Goal: Information Seeking & Learning: Learn about a topic

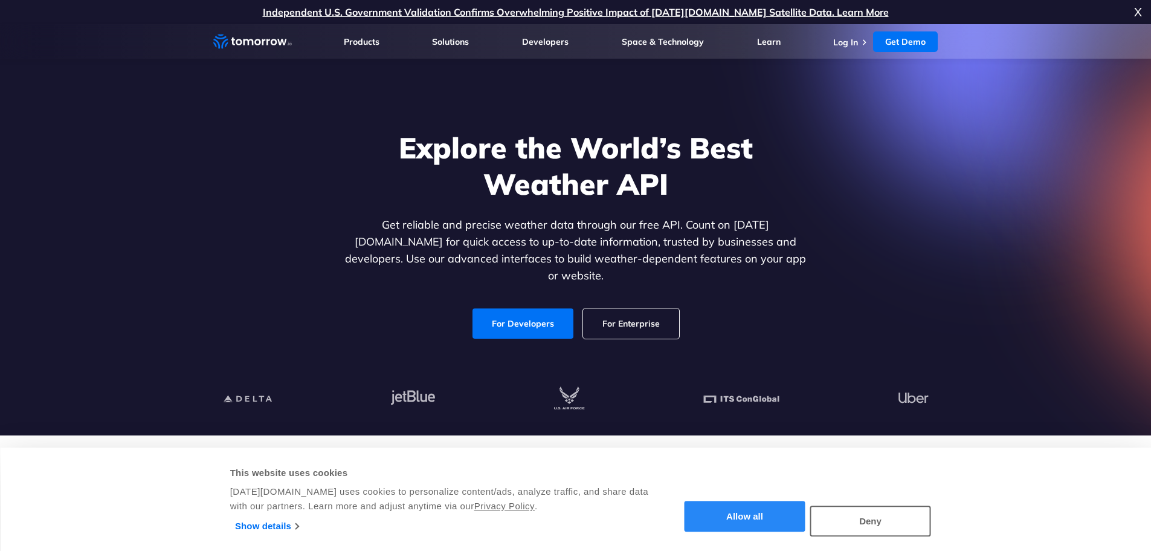
click at [750, 514] on button "Allow all" at bounding box center [745, 516] width 121 height 31
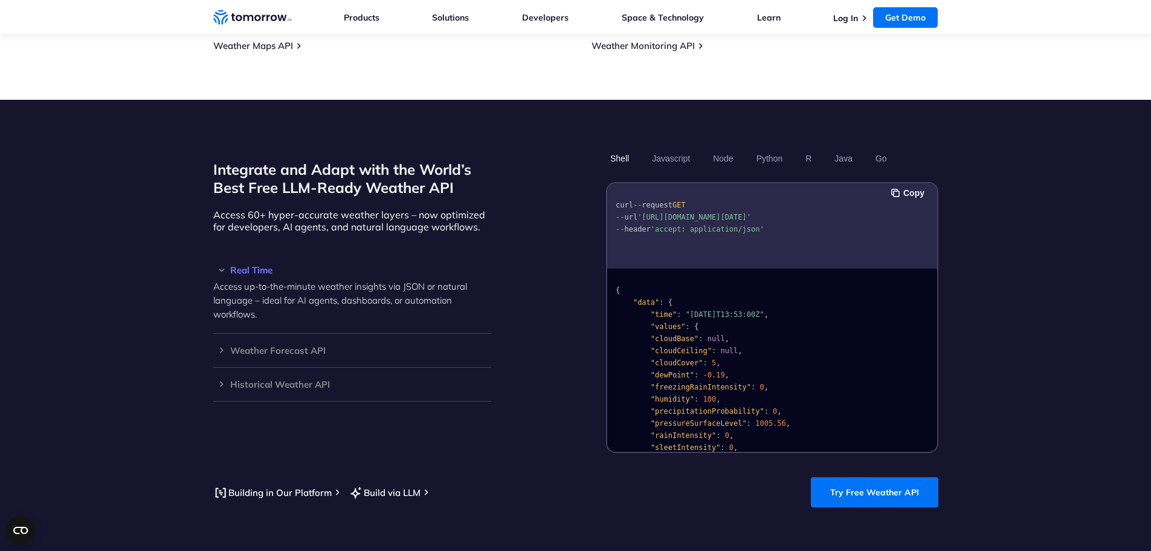
scroll to position [1028, 0]
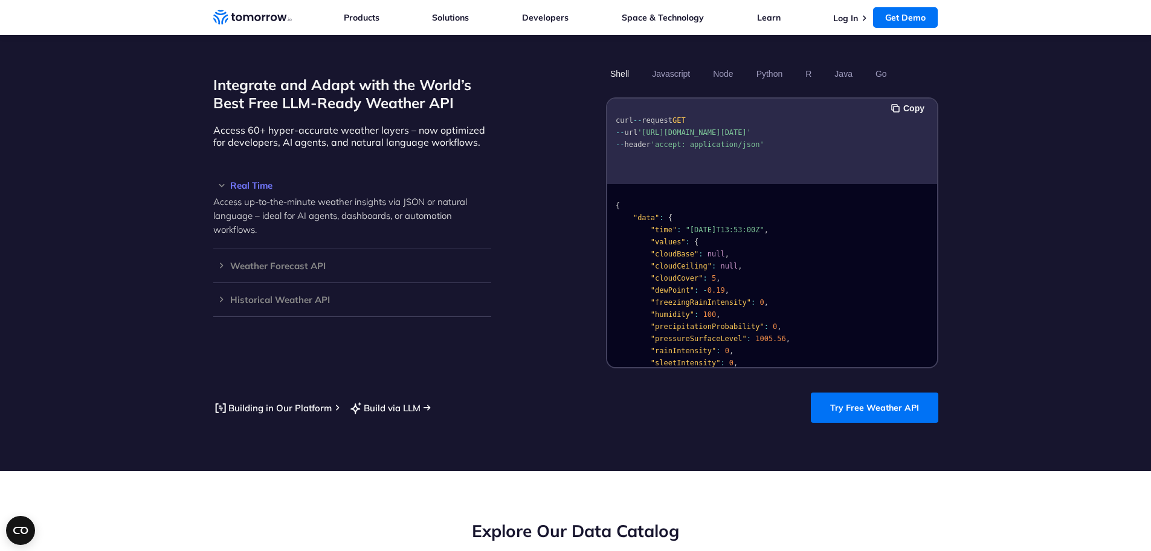
drag, startPoint x: 413, startPoint y: 385, endPoint x: 411, endPoint y: 392, distance: 6.9
click at [412, 389] on section "Integrate and Adapt with the World’s Best Free LLM-Ready Weather API Access 60+…" at bounding box center [575, 243] width 1151 height 456
click at [411, 400] on link "Build via LLM" at bounding box center [385, 407] width 72 height 15
click at [143, 299] on section "Integrate and Adapt with the World’s Best Free LLM-Ready Weather API Access 60+…" at bounding box center [575, 243] width 1151 height 456
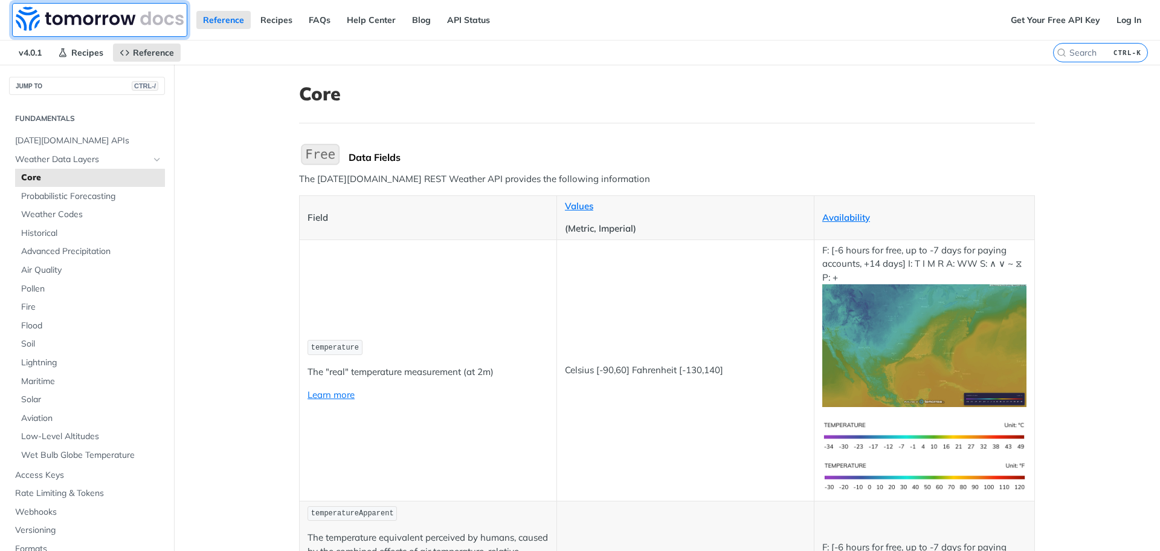
click at [93, 16] on img at bounding box center [100, 19] width 168 height 24
